Goal: Information Seeking & Learning: Learn about a topic

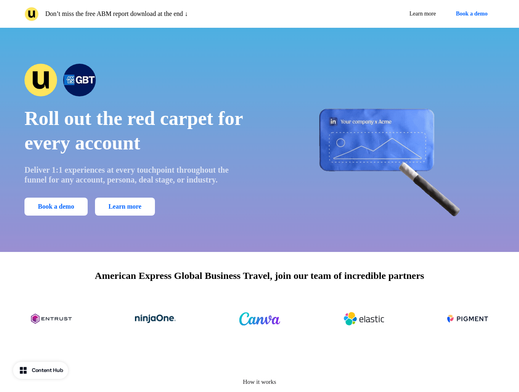
click at [259, 14] on div "Don’t miss the free ABM report download at the end ↓ Learn more Book a demo" at bounding box center [259, 14] width 519 height 28
click at [140, 14] on p "Don’t miss the free ABM report download at the end ↓" at bounding box center [116, 14] width 143 height 10
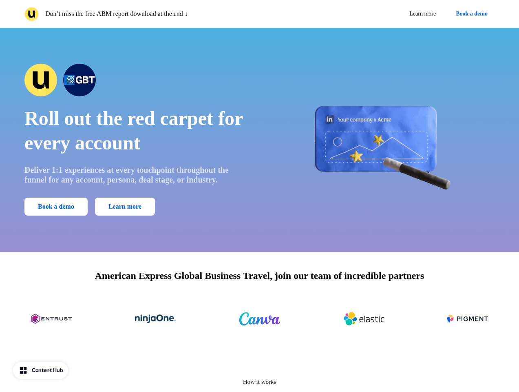
click at [379, 14] on div "Learn more Book a demo" at bounding box center [379, 14] width 232 height 15
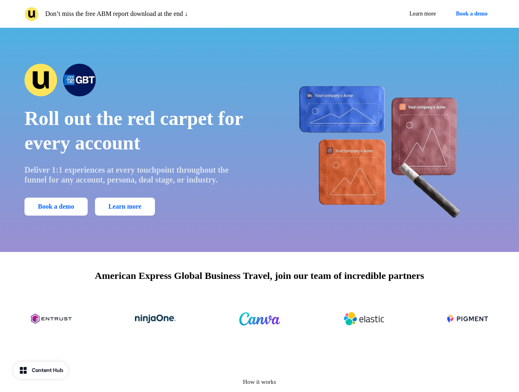
click at [470, 14] on button "Book a demo" at bounding box center [472, 14] width 46 height 15
click at [259, 140] on div "Roll out the red carpet for every account Deliver 1:1 experiences at every touc…" at bounding box center [259, 140] width 519 height 224
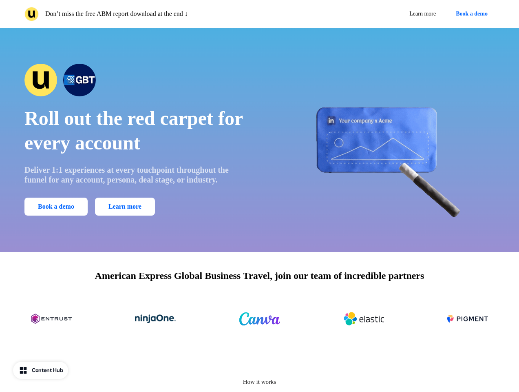
click at [136, 140] on span "Roll out the red carpet for every account" at bounding box center [133, 130] width 218 height 46
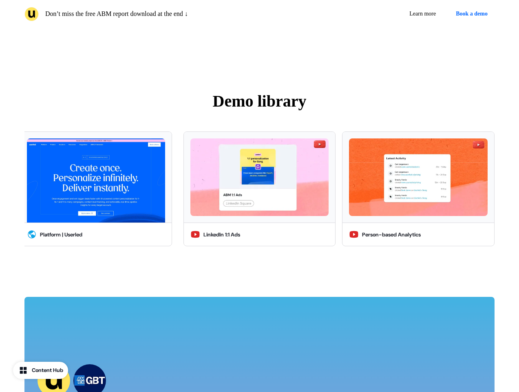
click at [58, 206] on img at bounding box center [96, 180] width 138 height 84
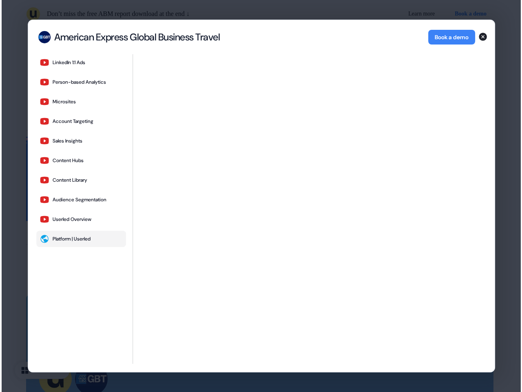
scroll to position [1674, 0]
